Goal: Check status: Check status

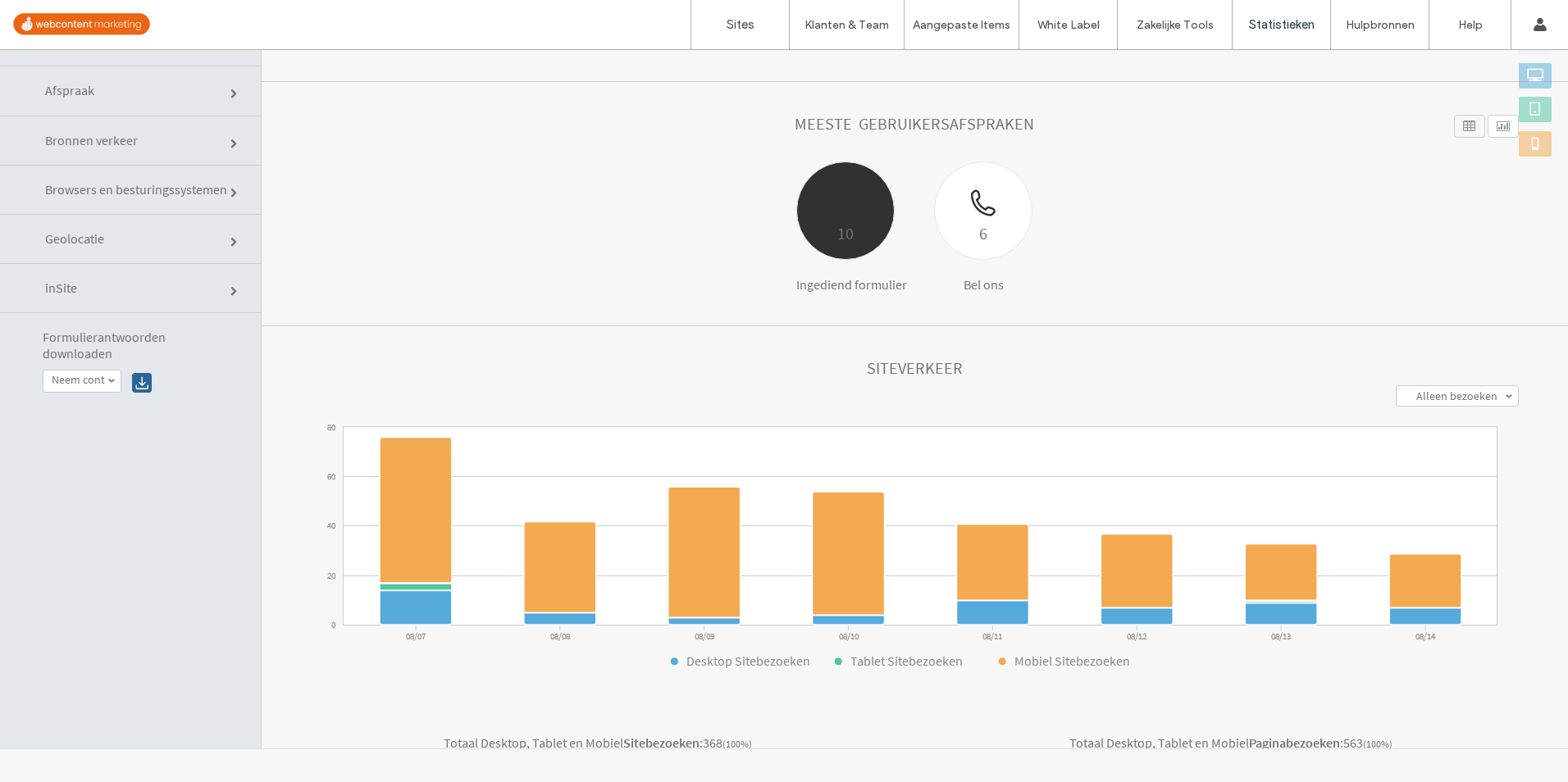
scroll to position [100, 0]
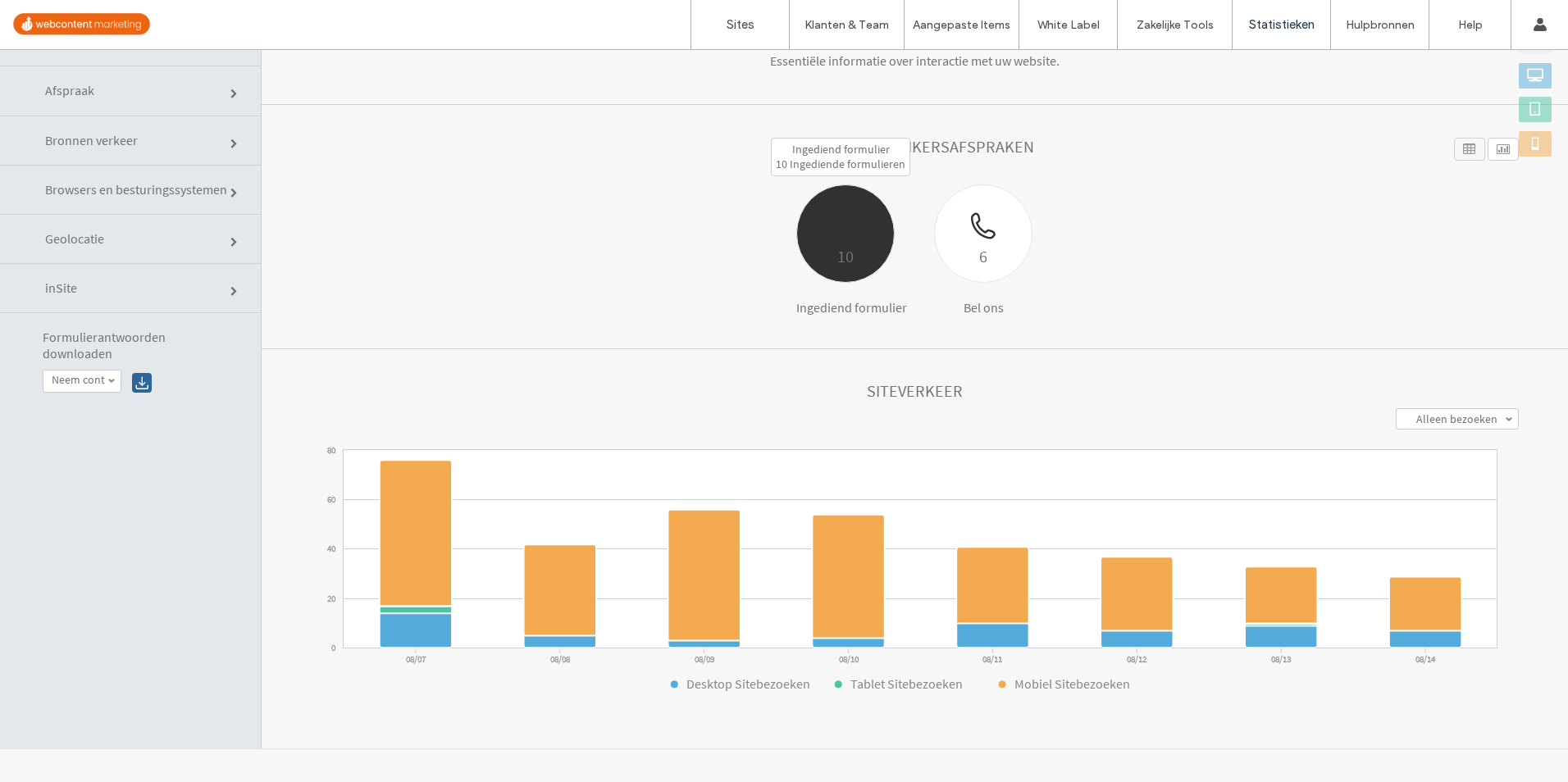
click div "10"
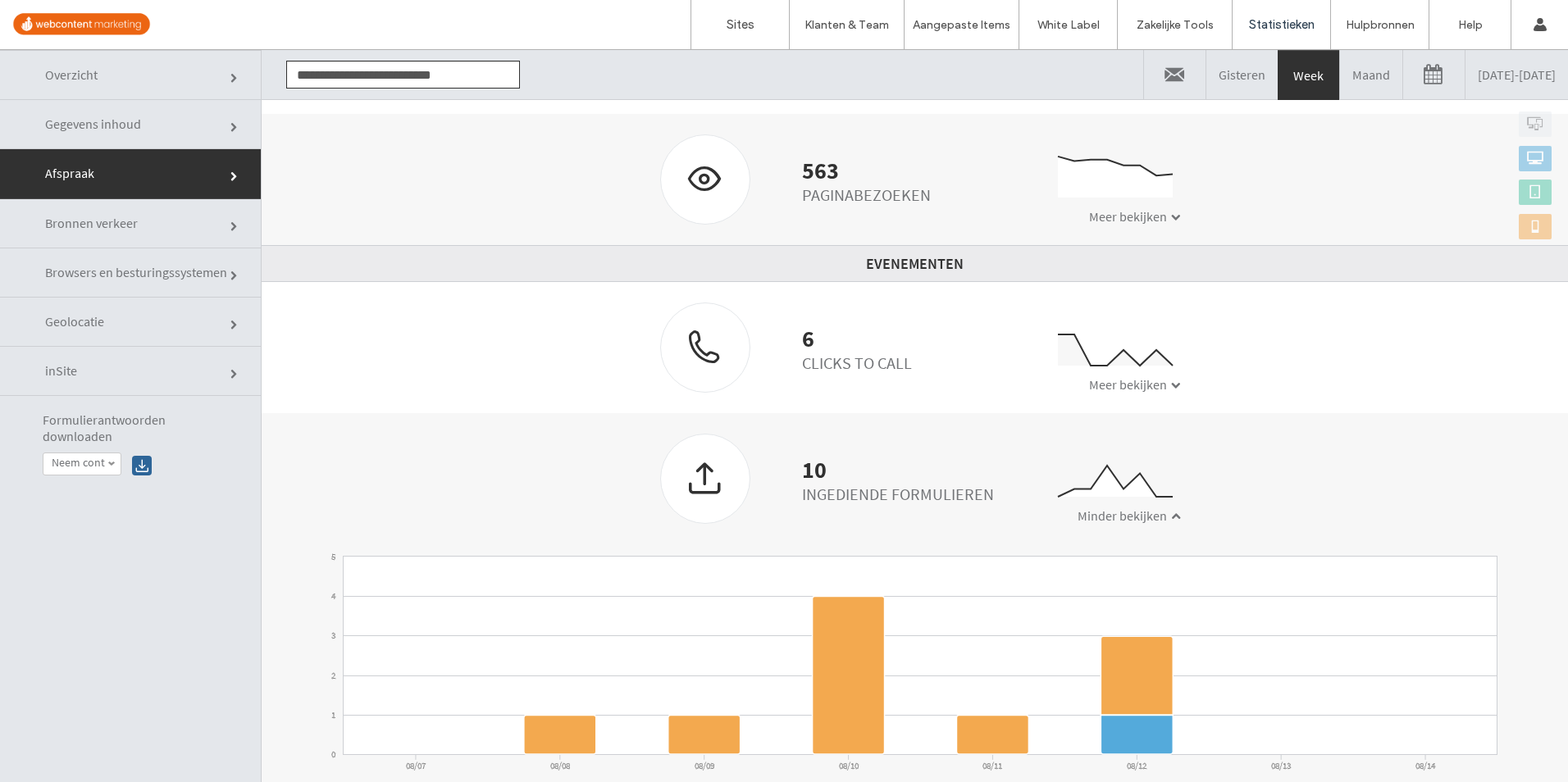
scroll to position [83, 0]
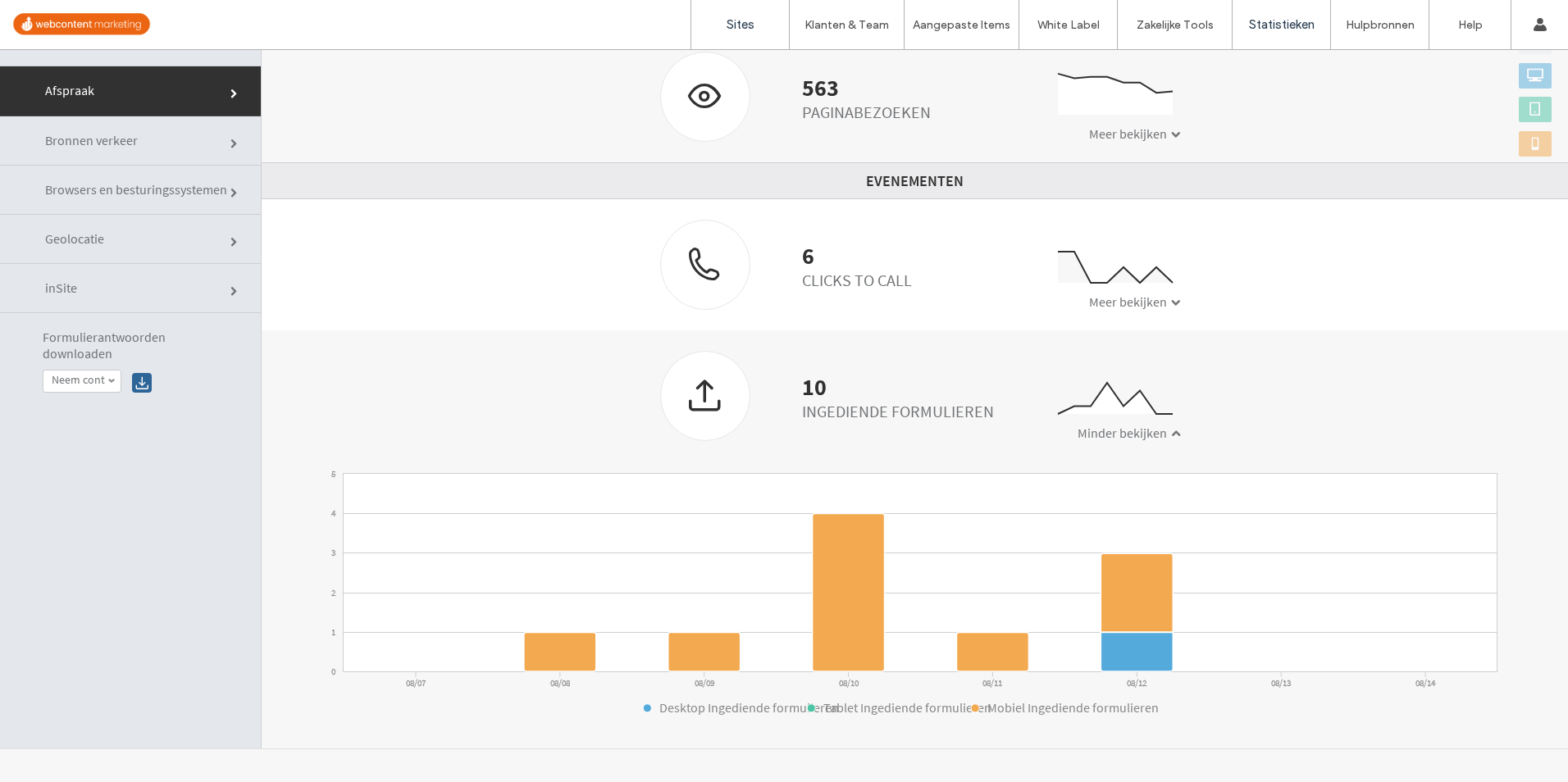
click at [741, 20] on label "Sites" at bounding box center [739, 25] width 28 height 15
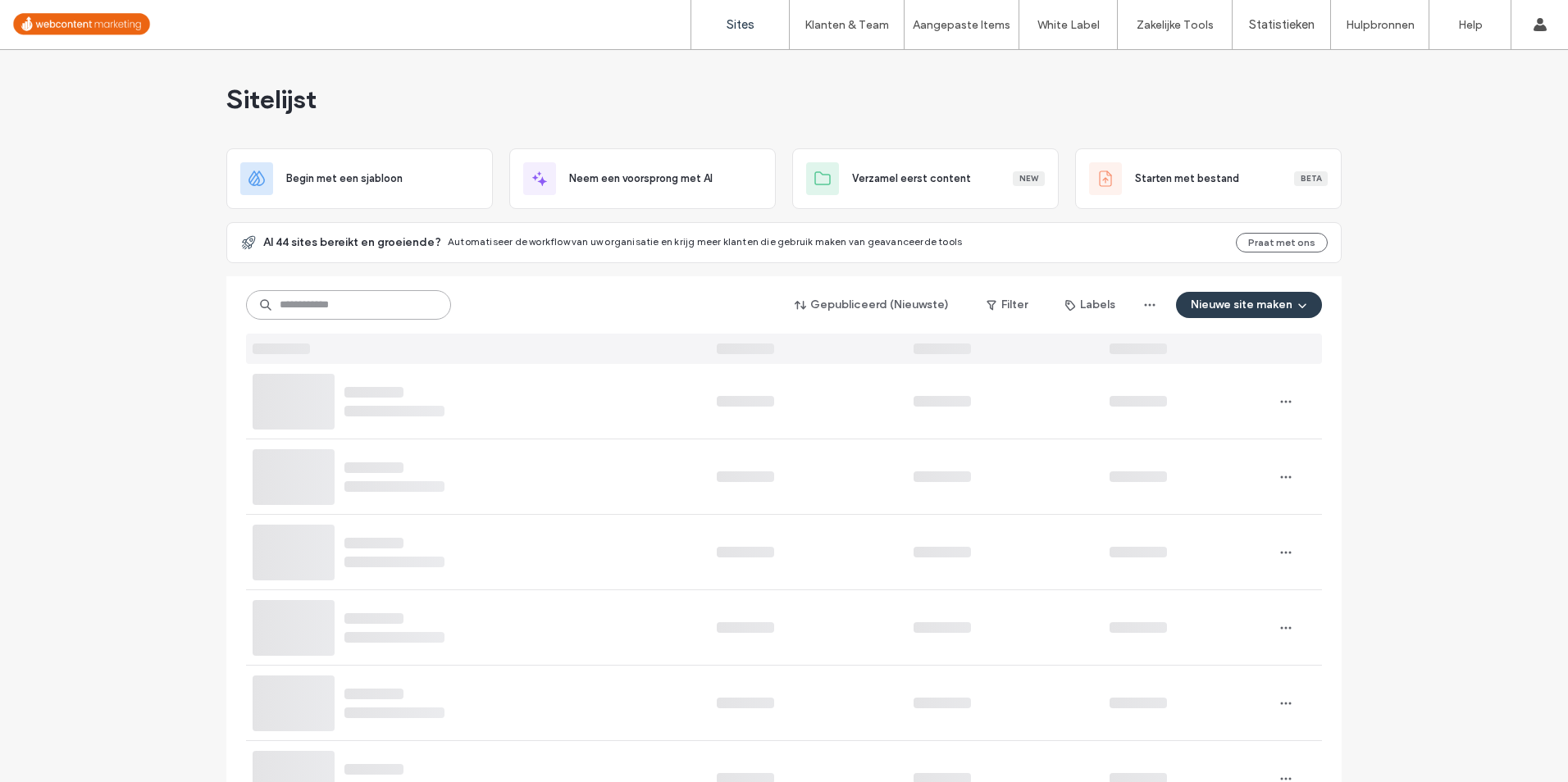
click at [412, 306] on input at bounding box center [348, 305] width 205 height 29
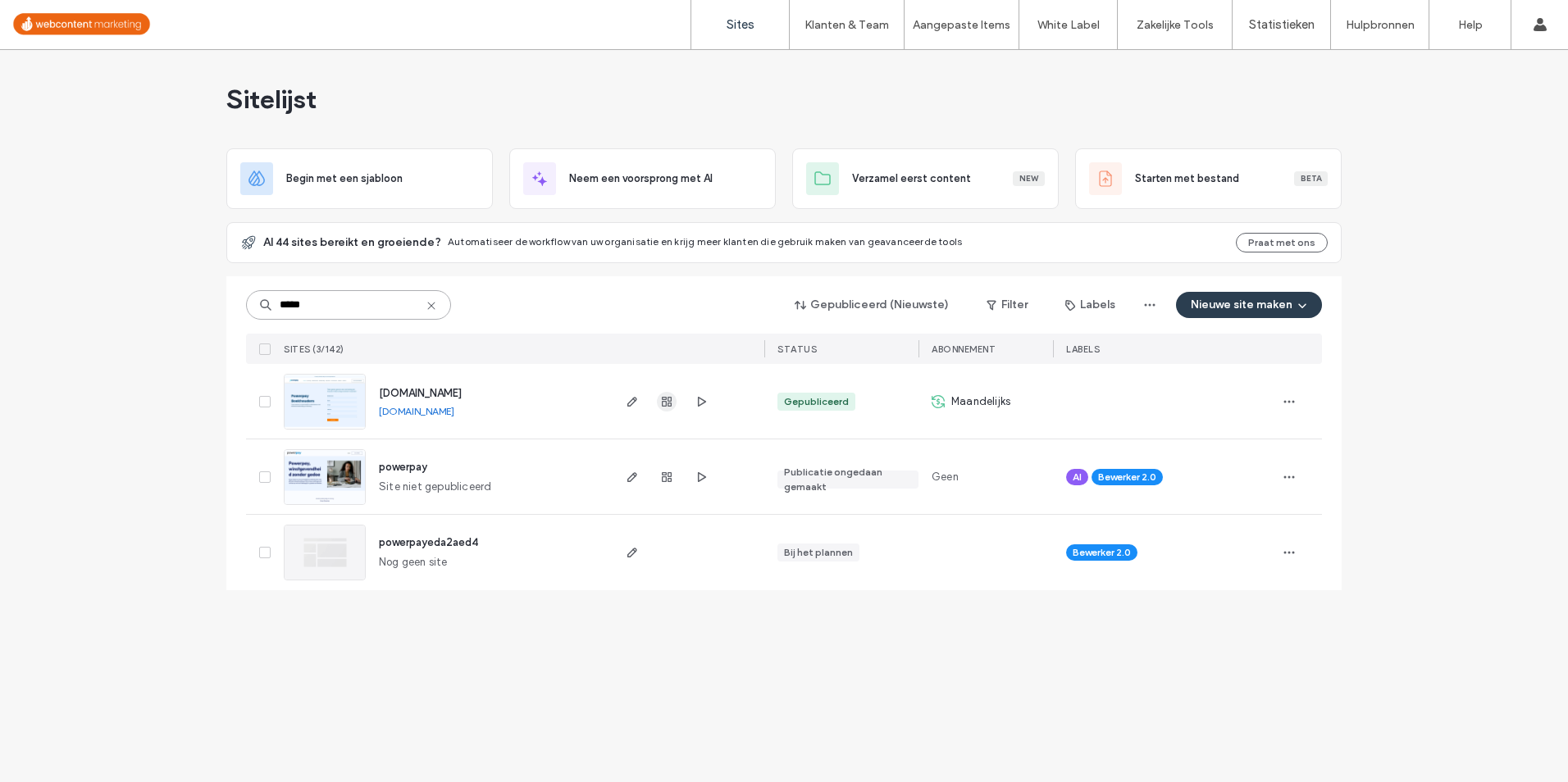
type input "*****"
click at [659, 403] on span "button" at bounding box center [666, 401] width 20 height 20
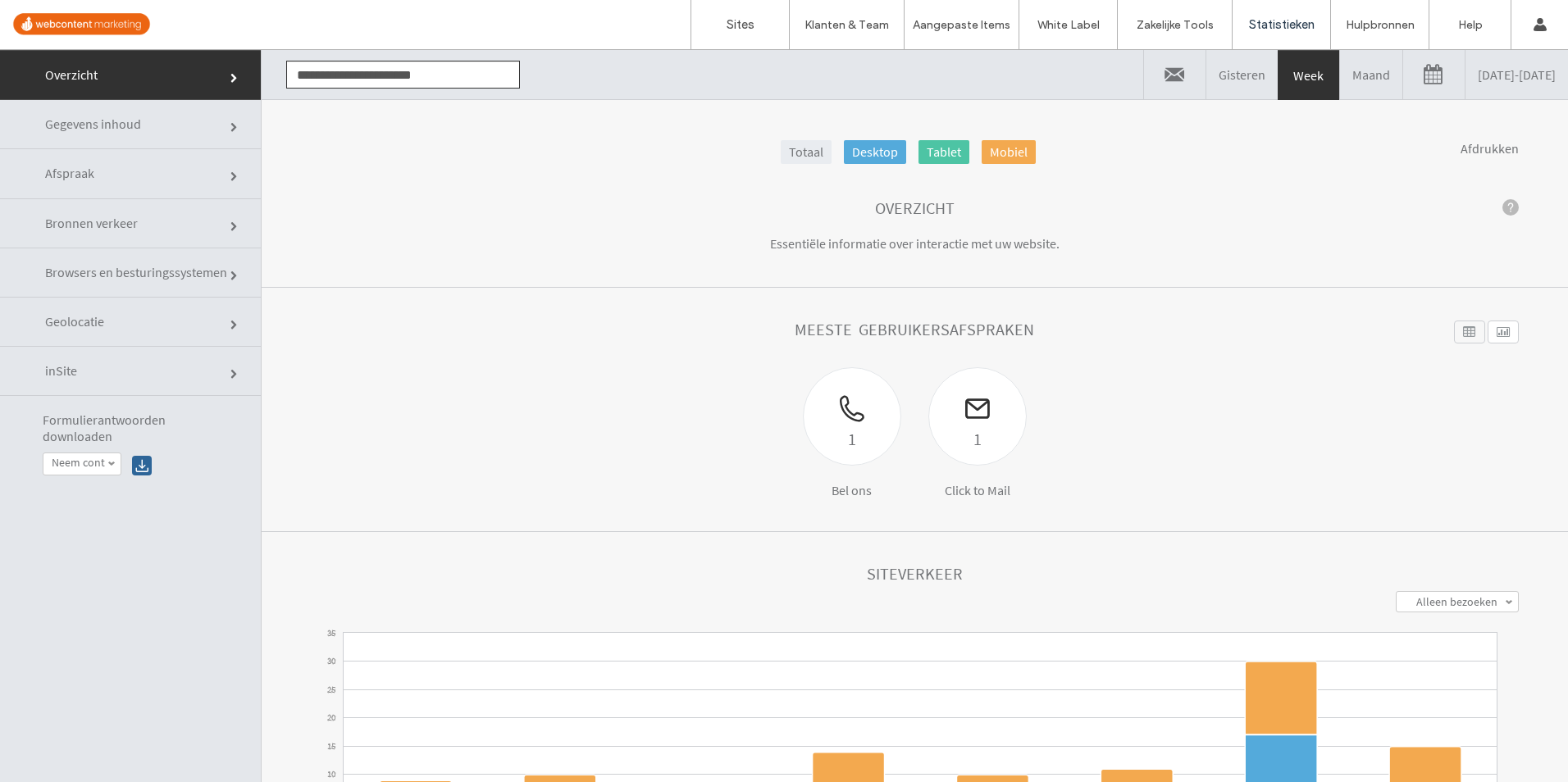
click at [1340, 87] on link "Maand" at bounding box center [1372, 75] width 63 height 49
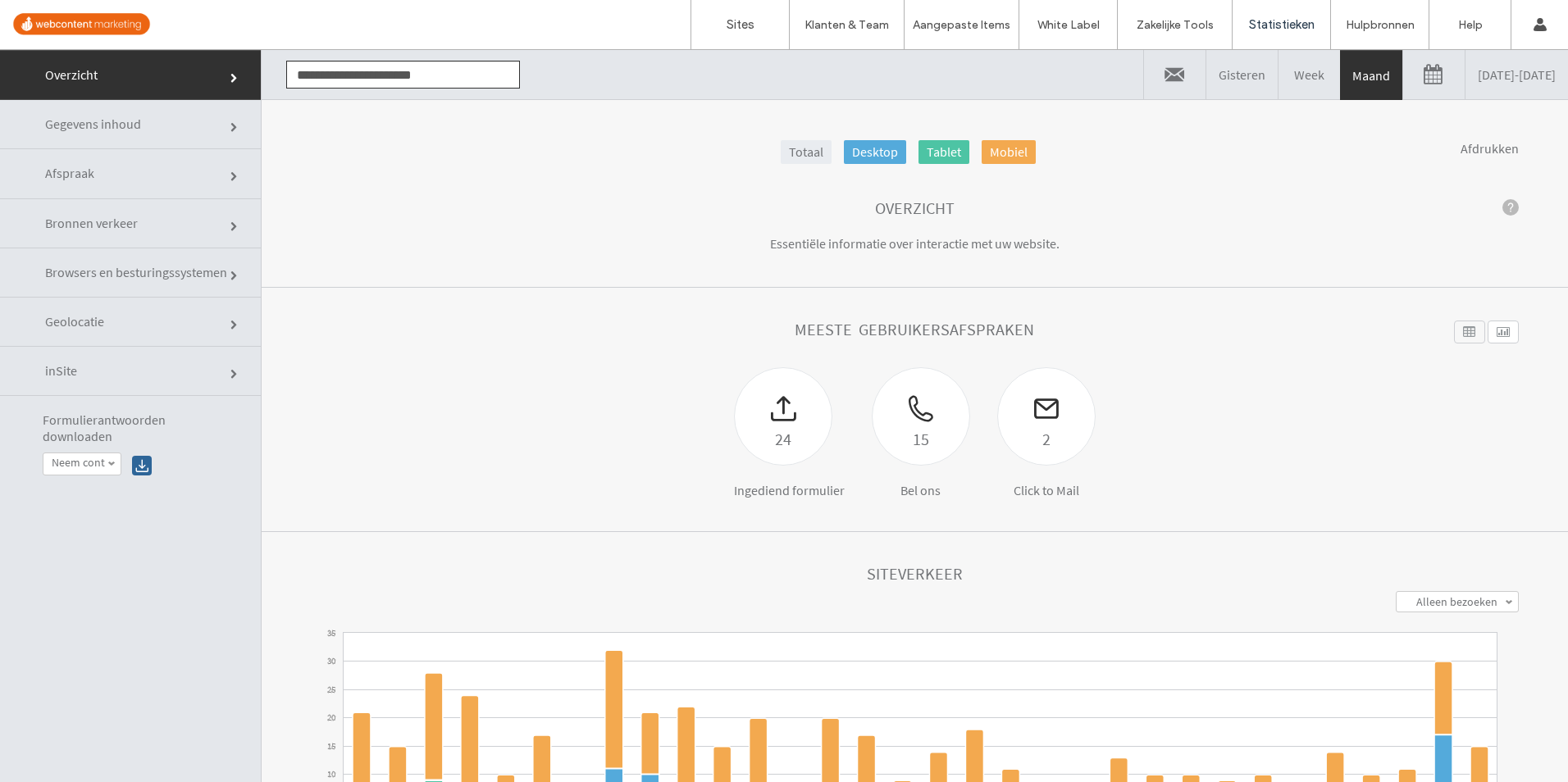
click at [1279, 81] on link "Week" at bounding box center [1309, 75] width 62 height 49
